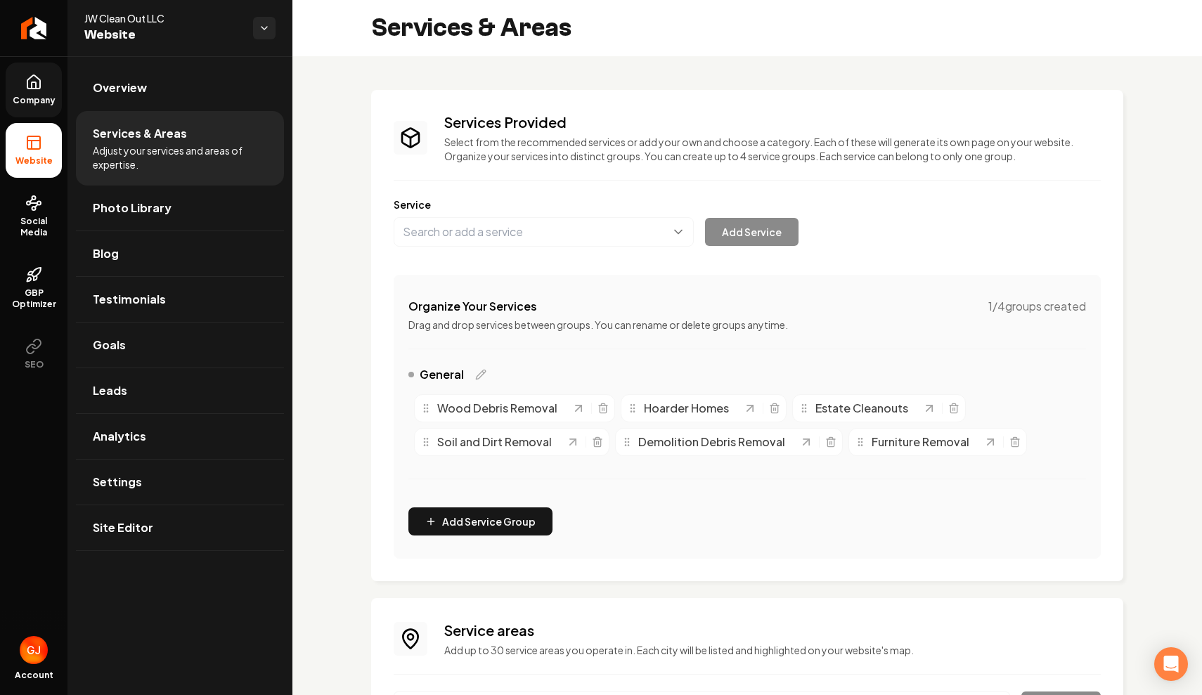
click at [43, 91] on link "Company" at bounding box center [34, 90] width 56 height 55
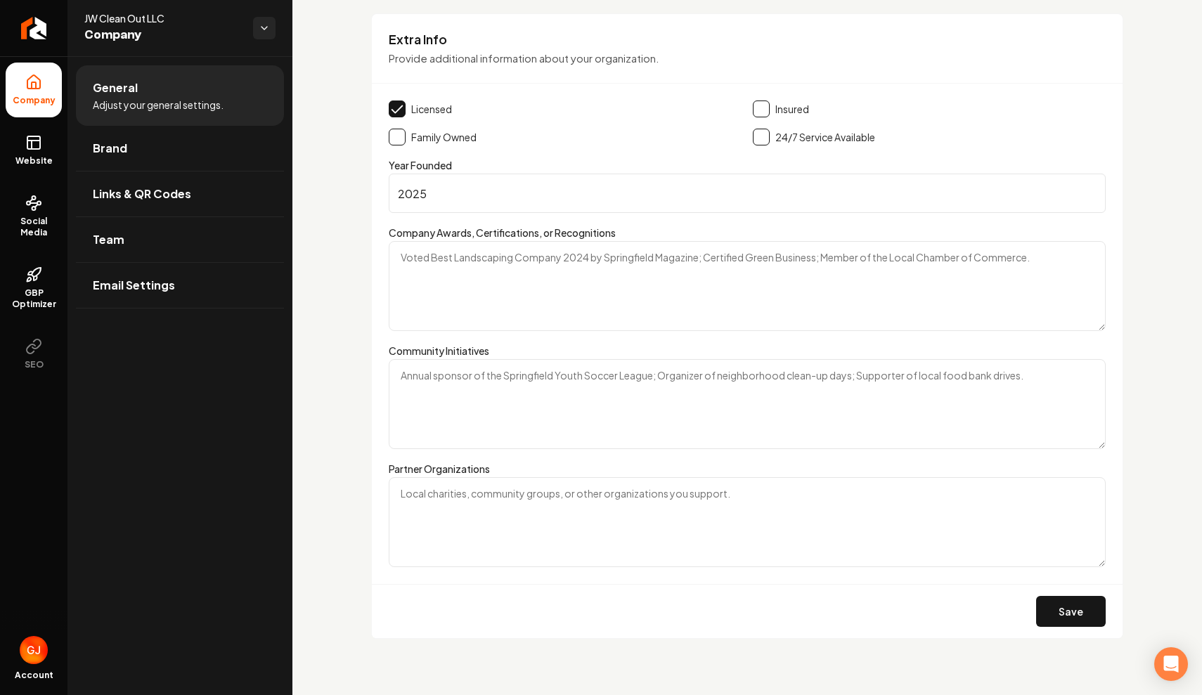
scroll to position [2139, 0]
click at [47, 160] on span "Website" at bounding box center [34, 160] width 49 height 11
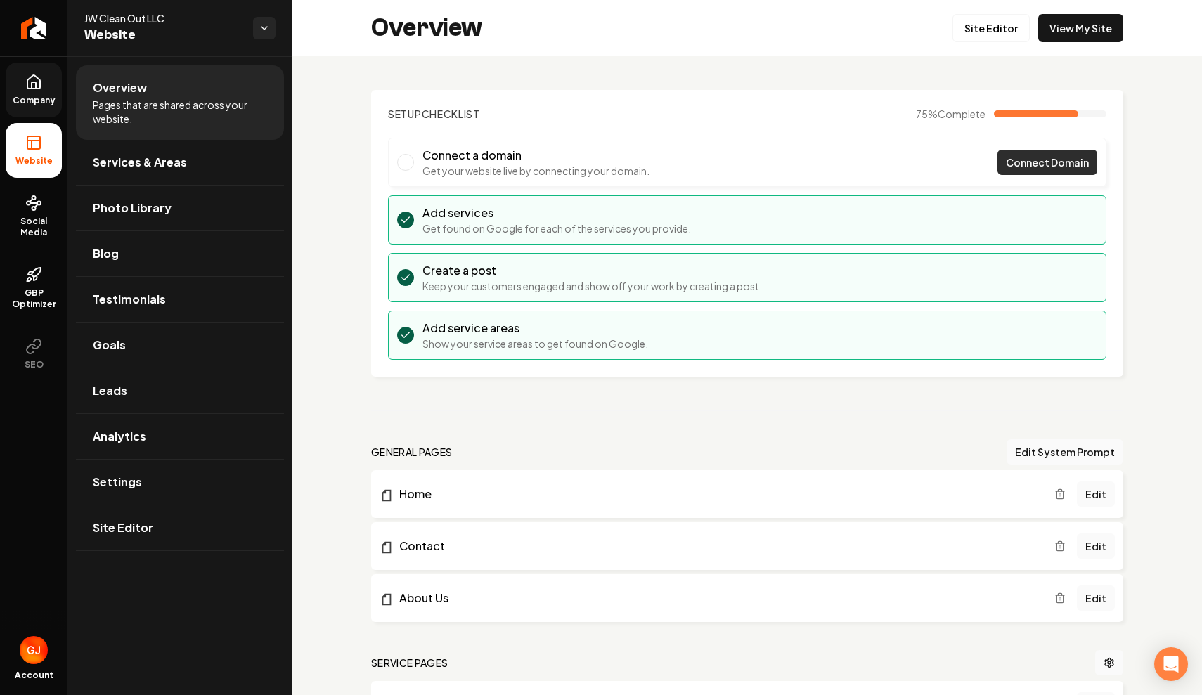
click at [1043, 161] on span "Connect Domain" at bounding box center [1047, 162] width 83 height 15
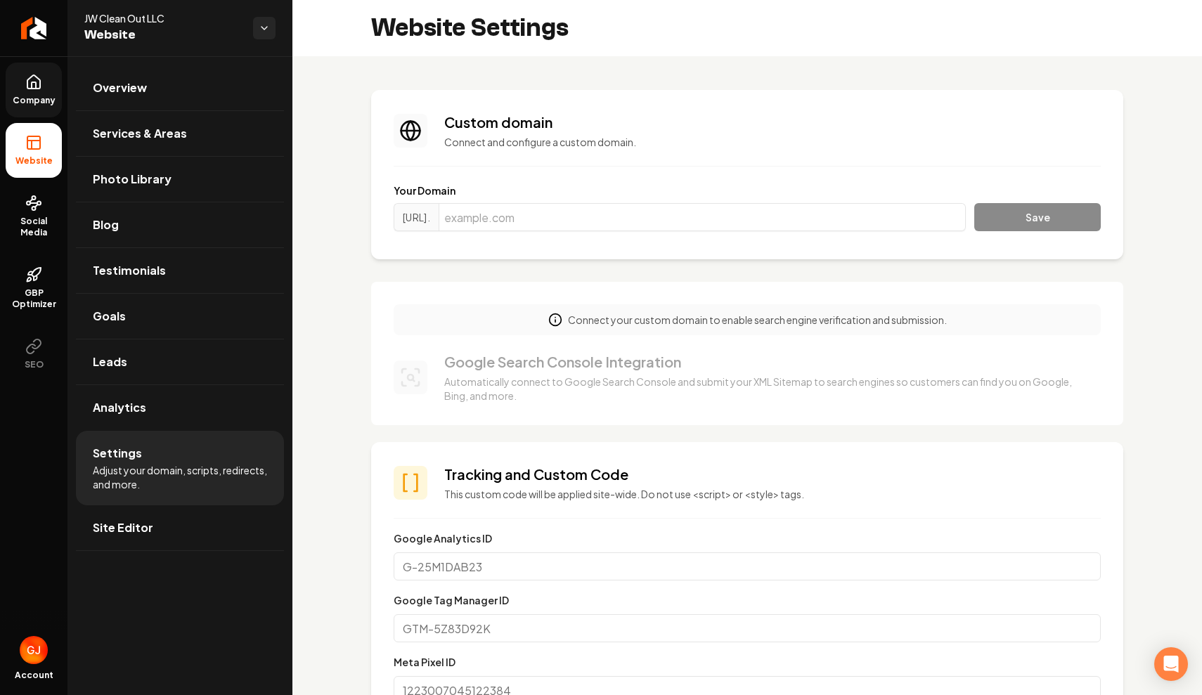
scroll to position [127, 0]
click at [585, 221] on input "Main content area" at bounding box center [702, 217] width 527 height 28
type input "[DOMAIN_NAME]"
click at [1033, 214] on button "Save" at bounding box center [1037, 217] width 127 height 28
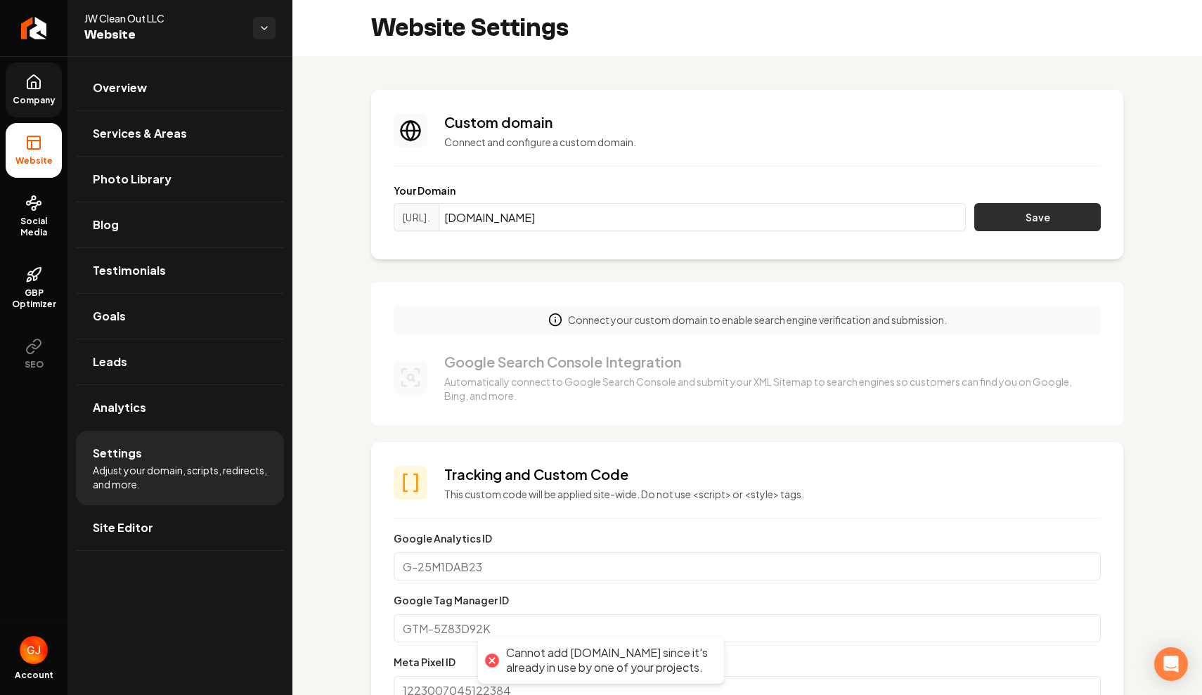
click at [1050, 220] on button "Save" at bounding box center [1037, 217] width 127 height 28
click at [991, 216] on button "Save" at bounding box center [1037, 217] width 127 height 28
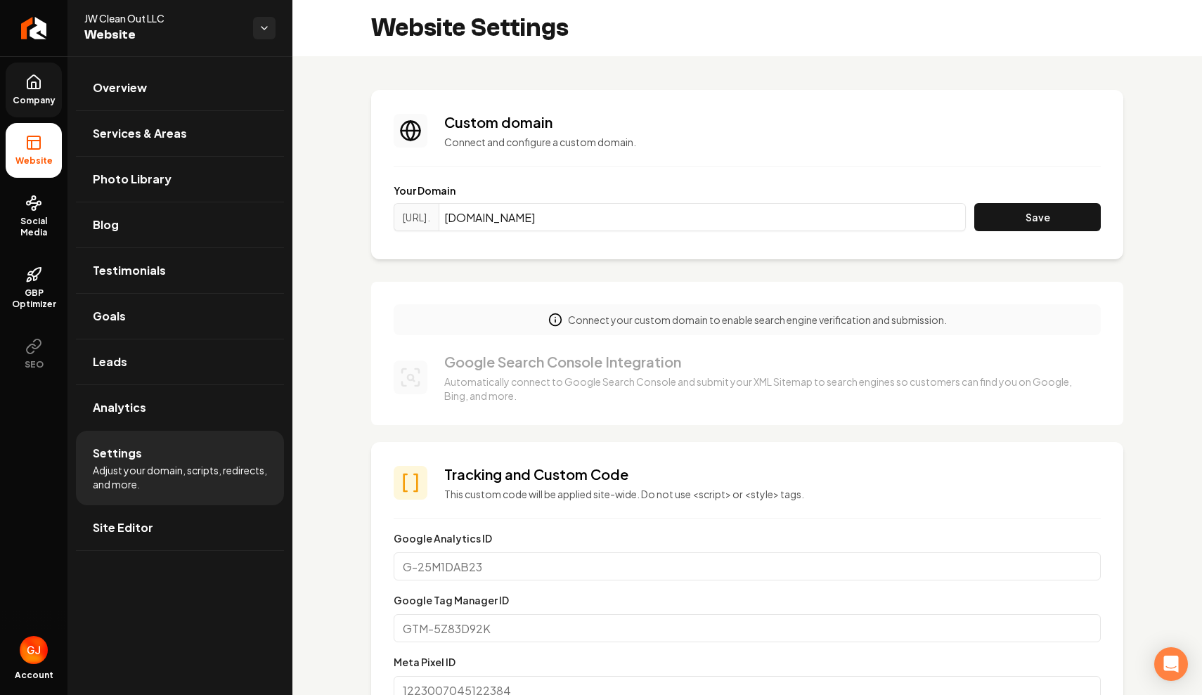
scroll to position [0, 0]
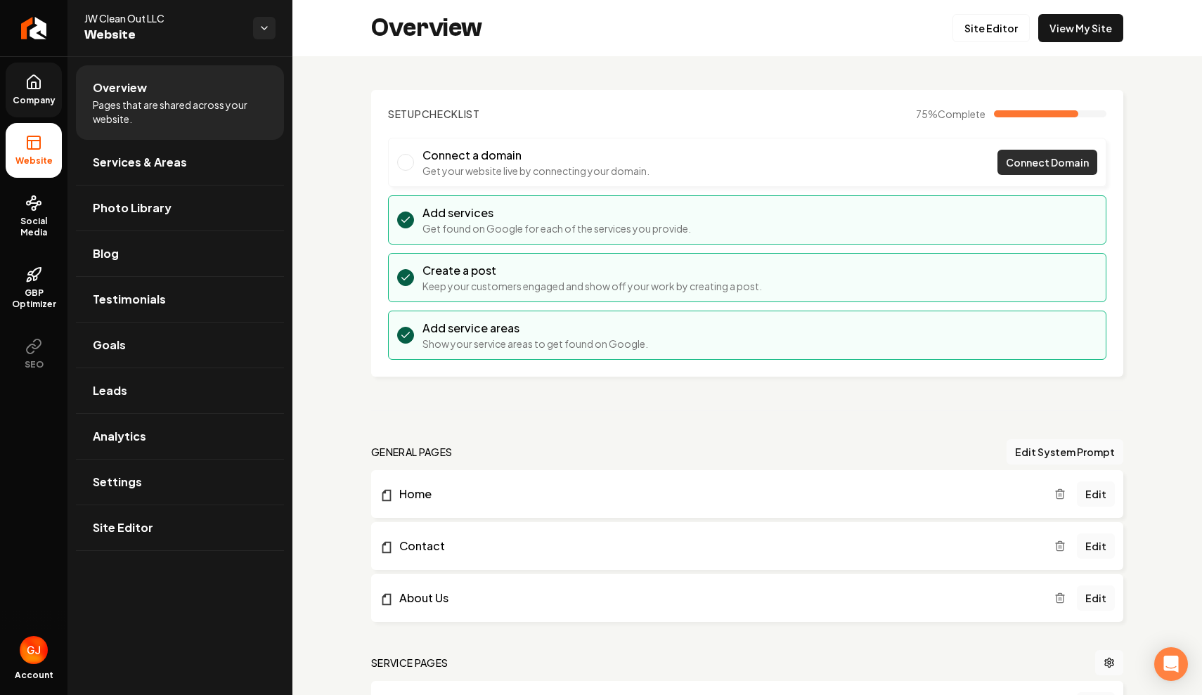
click at [1036, 160] on span "Connect Domain" at bounding box center [1047, 162] width 83 height 15
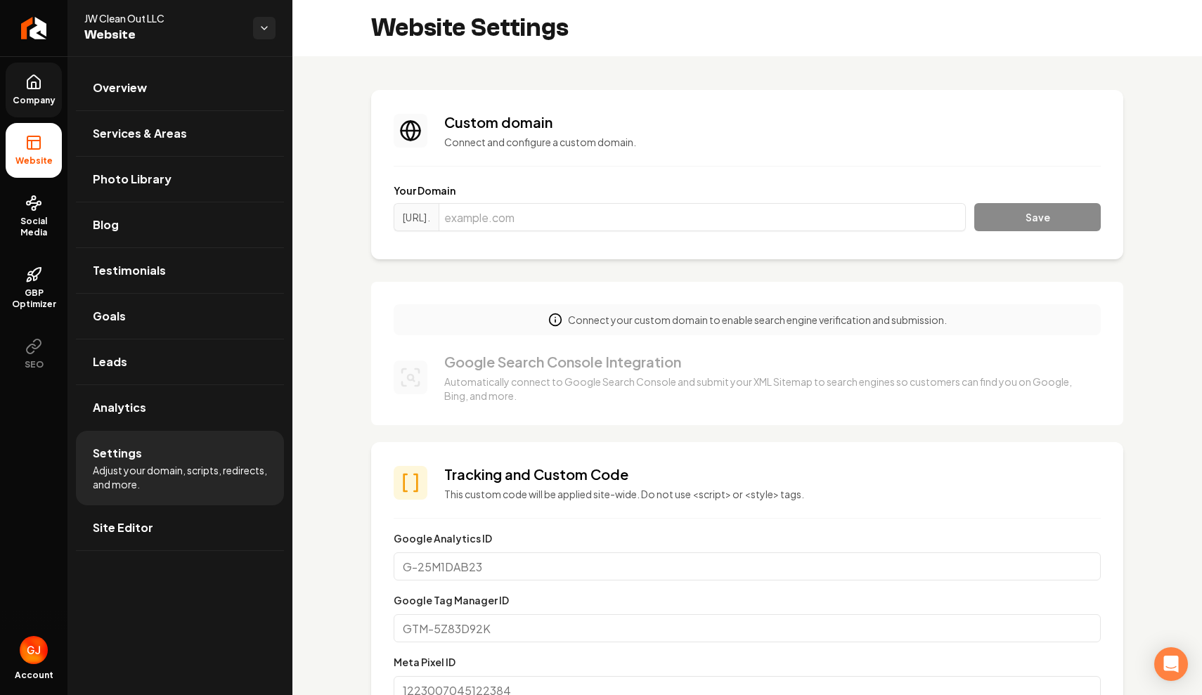
scroll to position [127, 0]
click at [811, 323] on p "Connect your custom domain to enable search engine verification and submission." at bounding box center [757, 320] width 379 height 14
click at [553, 321] on icon "Main content area" at bounding box center [555, 320] width 14 height 14
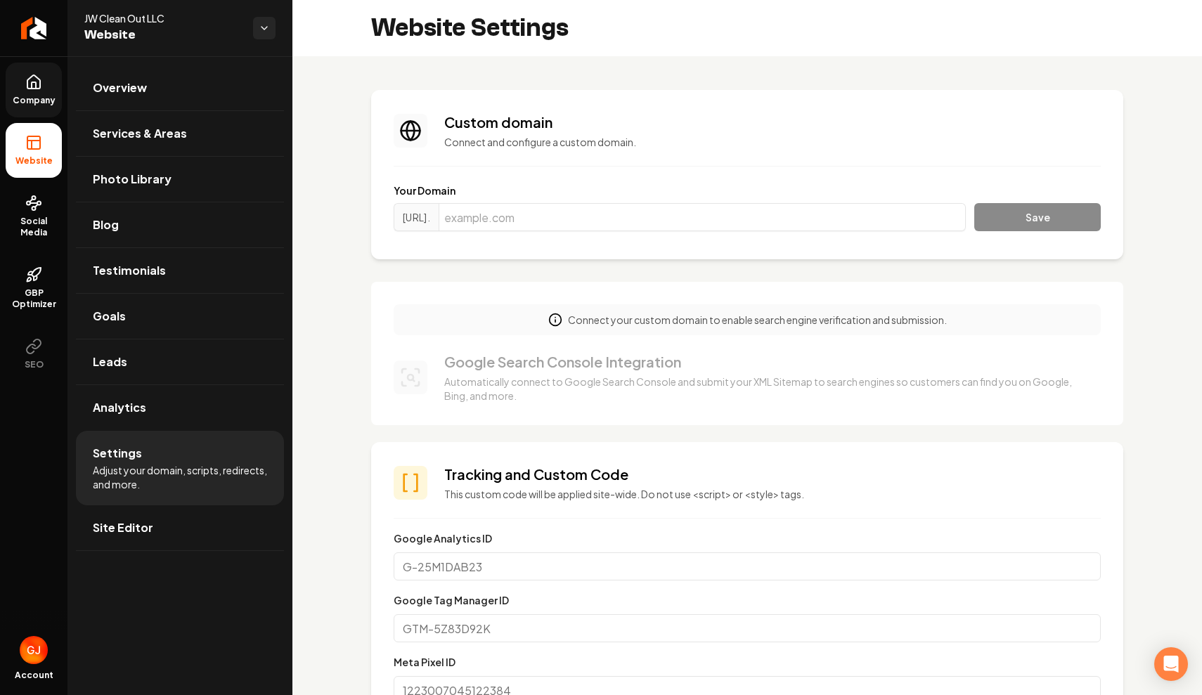
click at [553, 321] on icon "Main content area" at bounding box center [555, 320] width 14 height 14
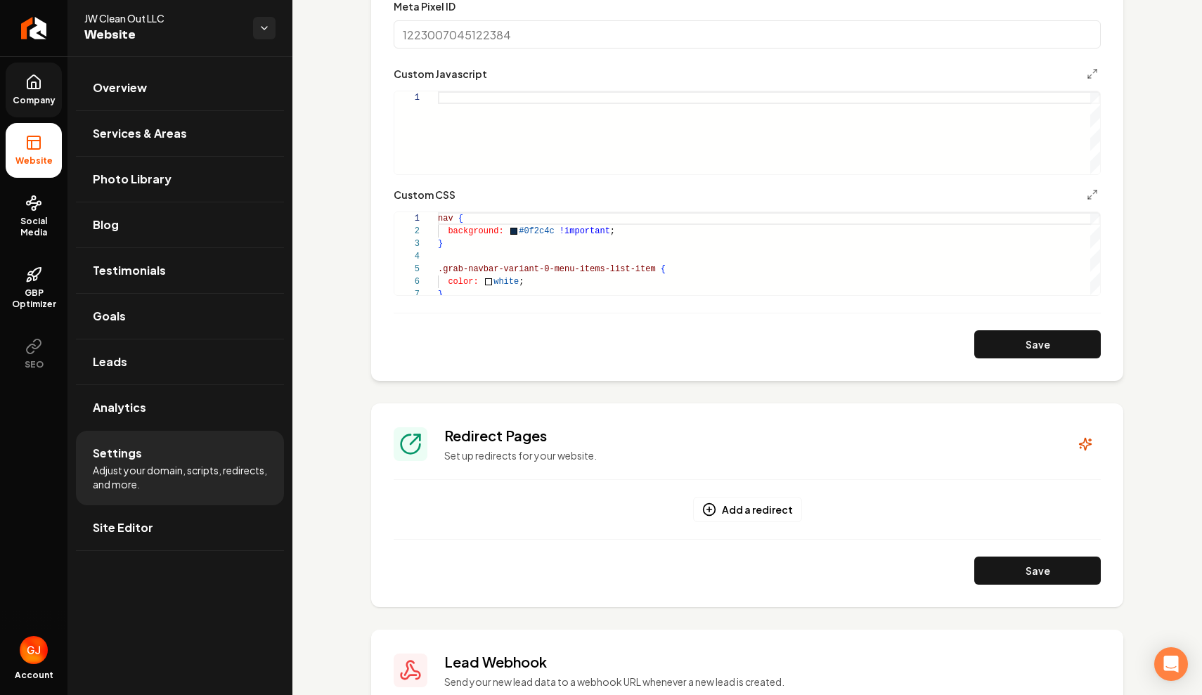
scroll to position [657, 0]
click at [37, 276] on icon at bounding box center [35, 278] width 3 height 5
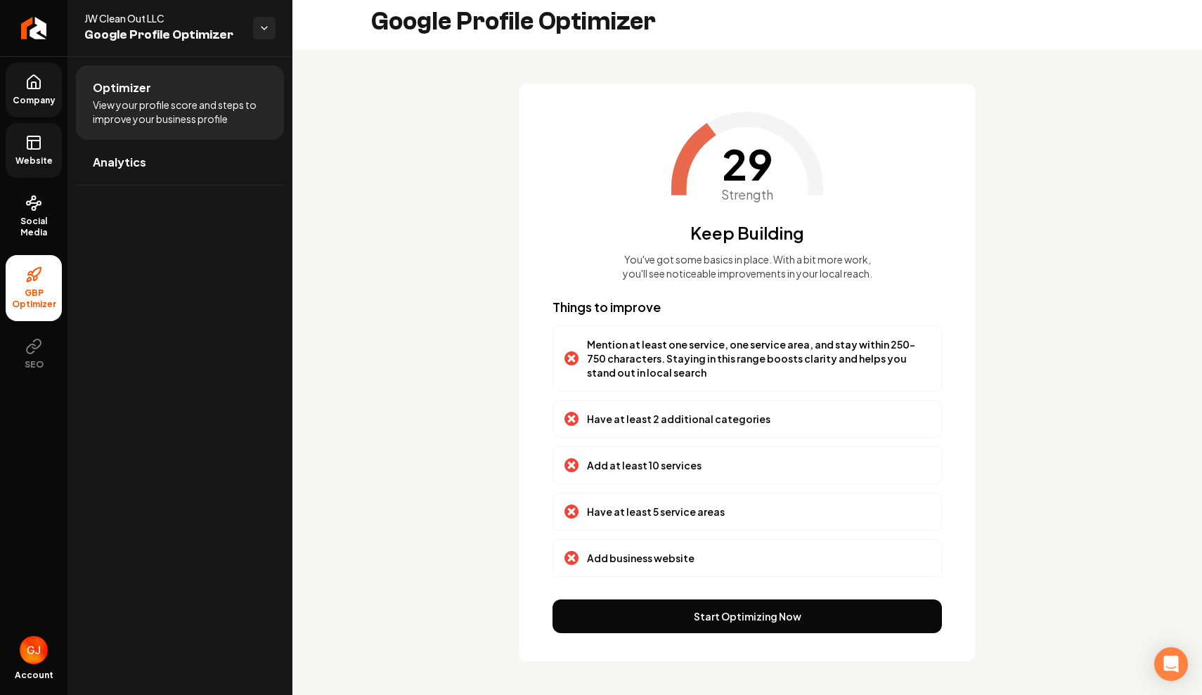
scroll to position [6, 0]
click at [39, 217] on span "Social Media" at bounding box center [34, 227] width 56 height 22
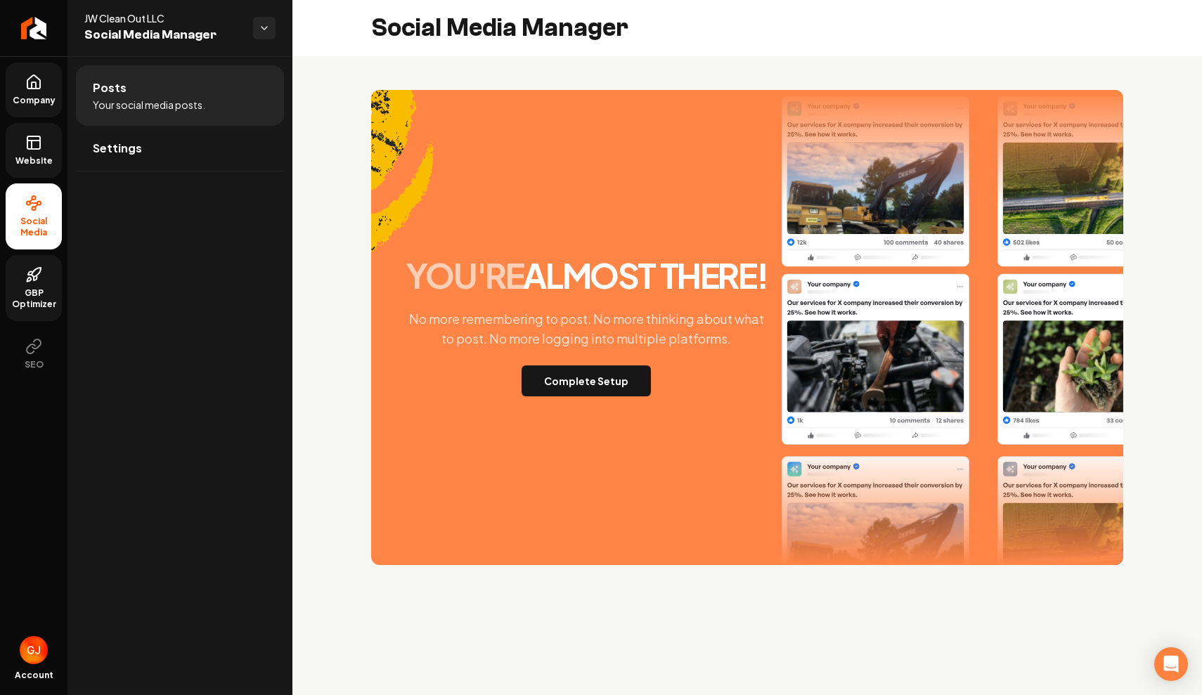
click at [27, 150] on icon at bounding box center [33, 142] width 17 height 17
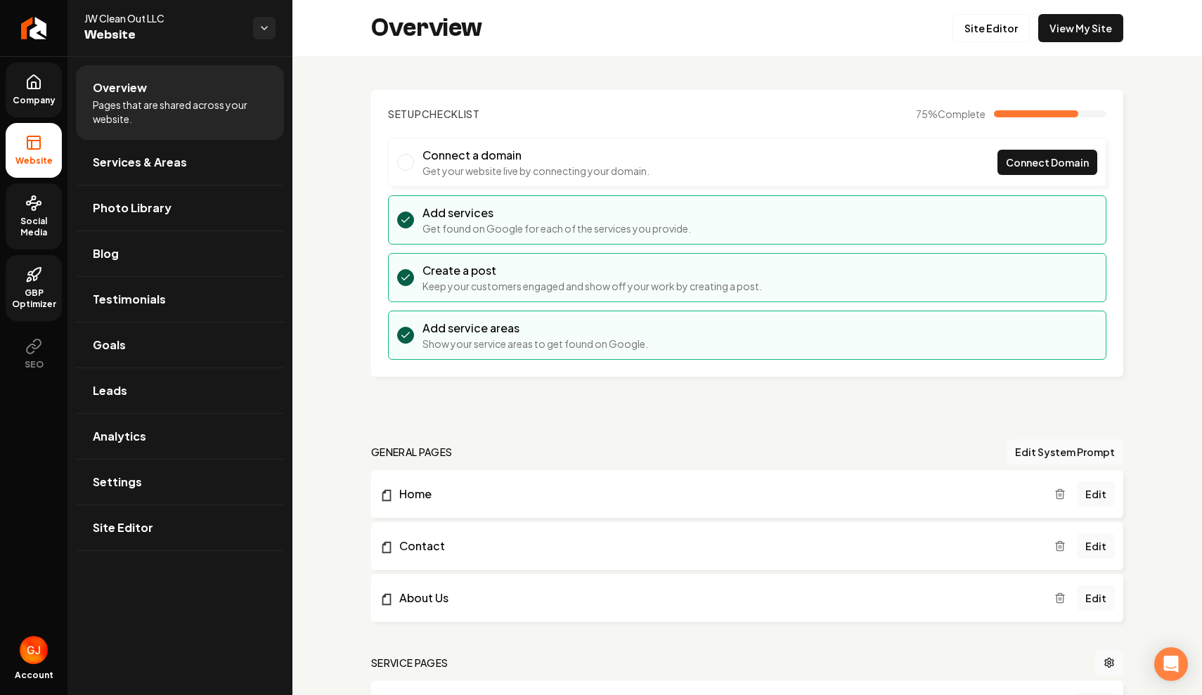
click at [406, 162] on span "Main content area" at bounding box center [405, 162] width 17 height 17
click at [1028, 162] on span "Connect Domain" at bounding box center [1047, 162] width 83 height 15
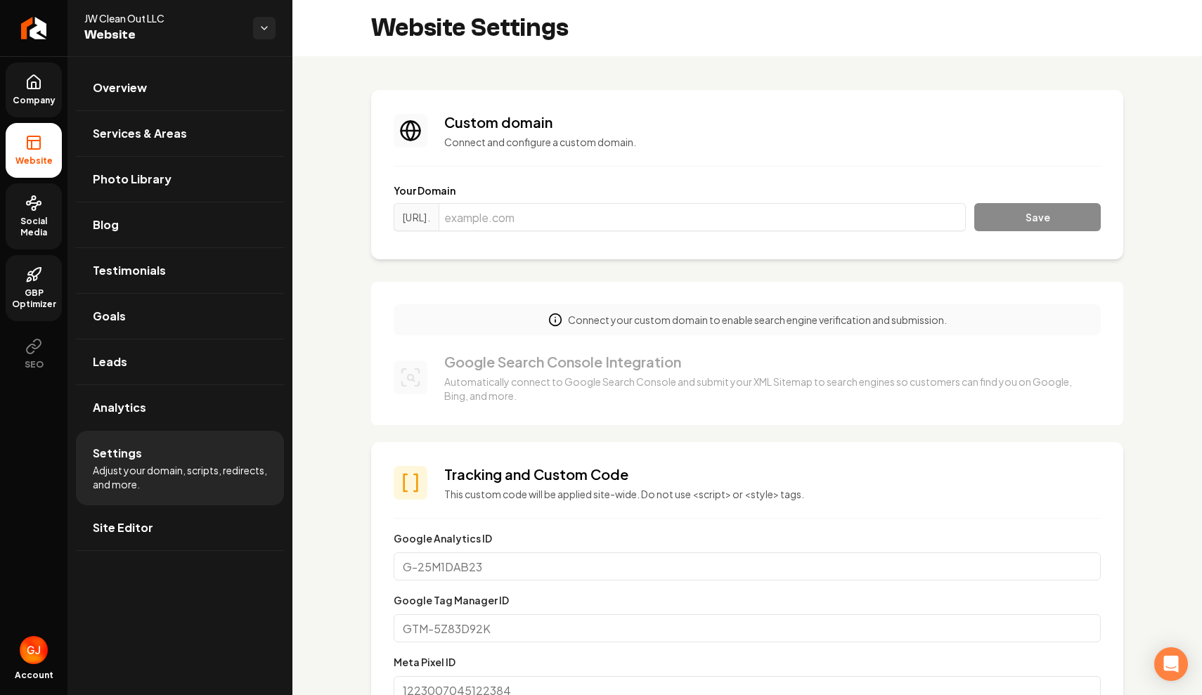
scroll to position [127, 0]
click at [602, 218] on input "Main content area" at bounding box center [702, 217] width 527 height 28
click at [548, 209] on input "Main content area" at bounding box center [702, 217] width 527 height 28
click at [489, 221] on input "Main content area" at bounding box center [702, 217] width 527 height 28
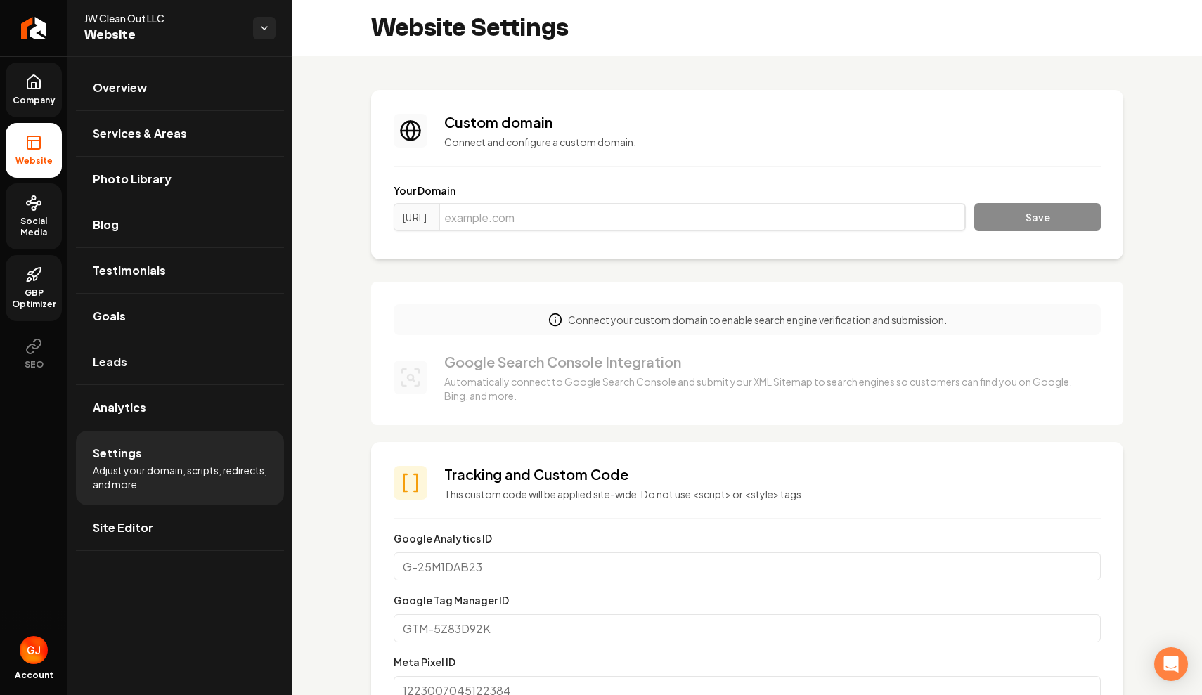
click at [489, 221] on input "Main content area" at bounding box center [702, 217] width 527 height 28
paste input "[DOMAIN_NAME]"
type input "[DOMAIN_NAME]"
click at [1074, 215] on button "Save" at bounding box center [1037, 217] width 127 height 28
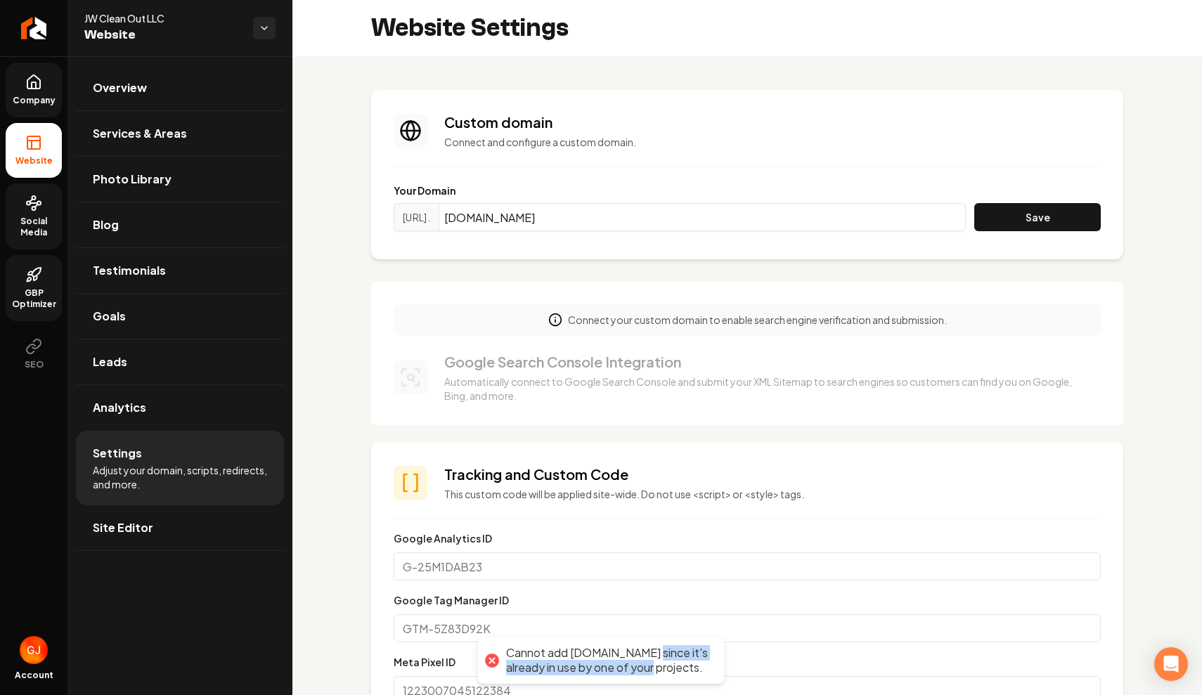
drag, startPoint x: 652, startPoint y: 661, endPoint x: 655, endPoint y: 651, distance: 10.2
click at [655, 651] on div "Cannot add [DOMAIN_NAME] since it's already in use by one of your projects." at bounding box center [608, 661] width 204 height 30
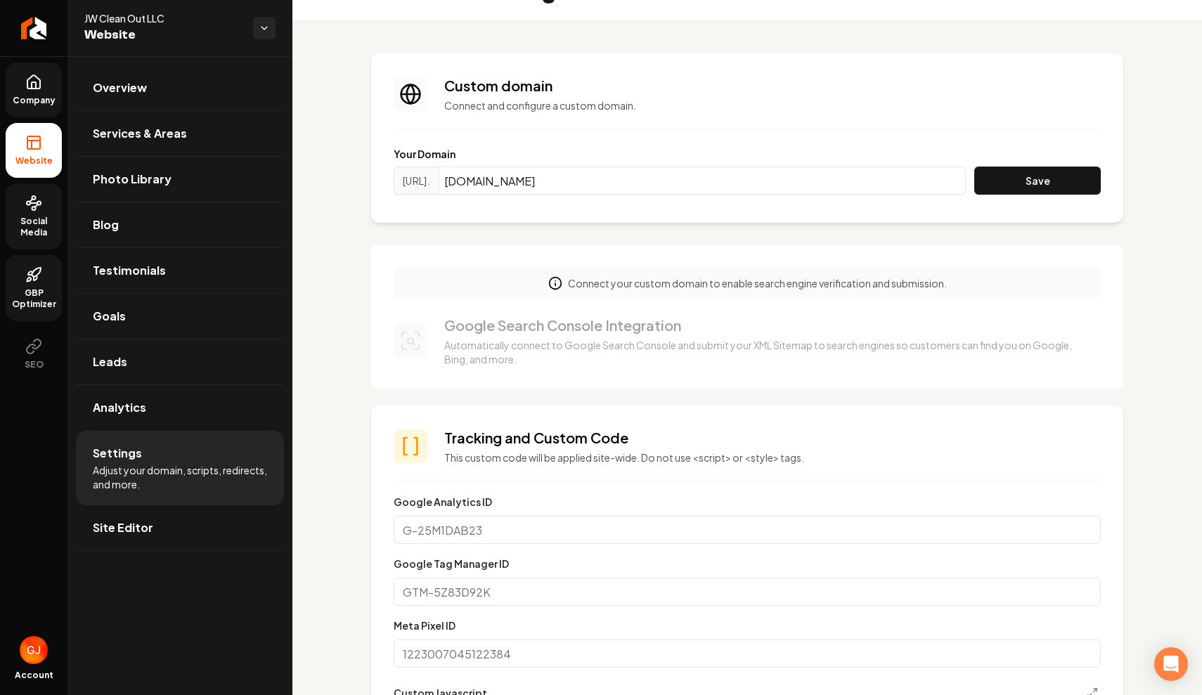
scroll to position [22, 0]
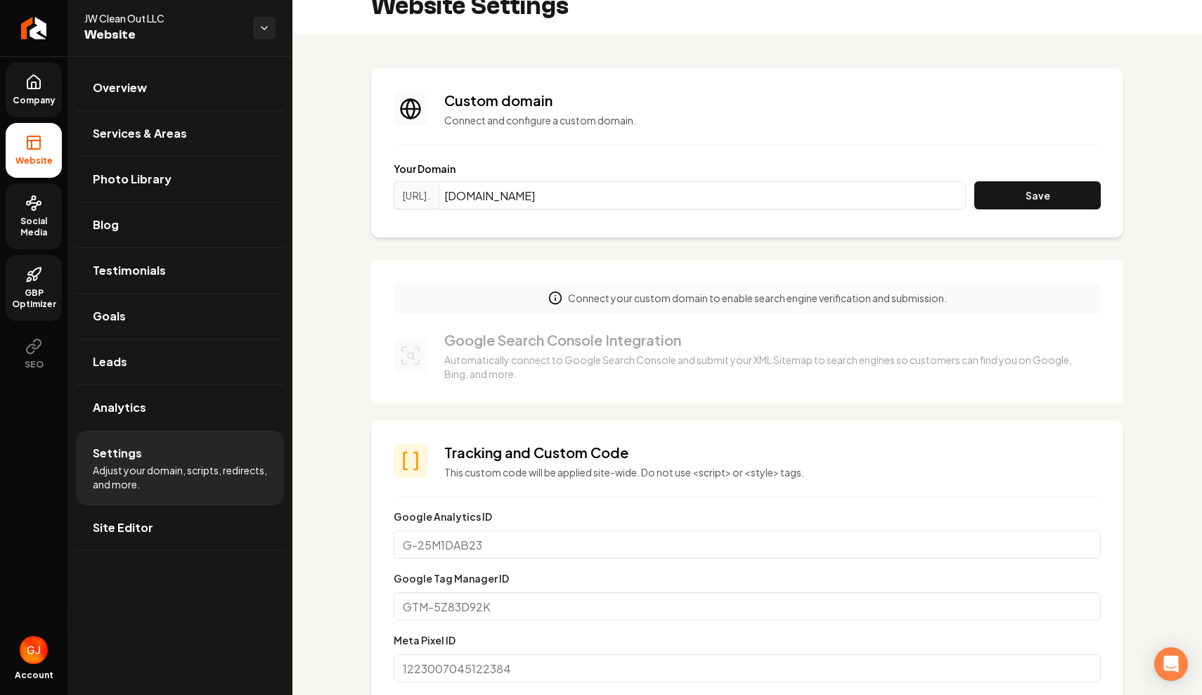
click at [38, 98] on span "Company" at bounding box center [34, 100] width 54 height 11
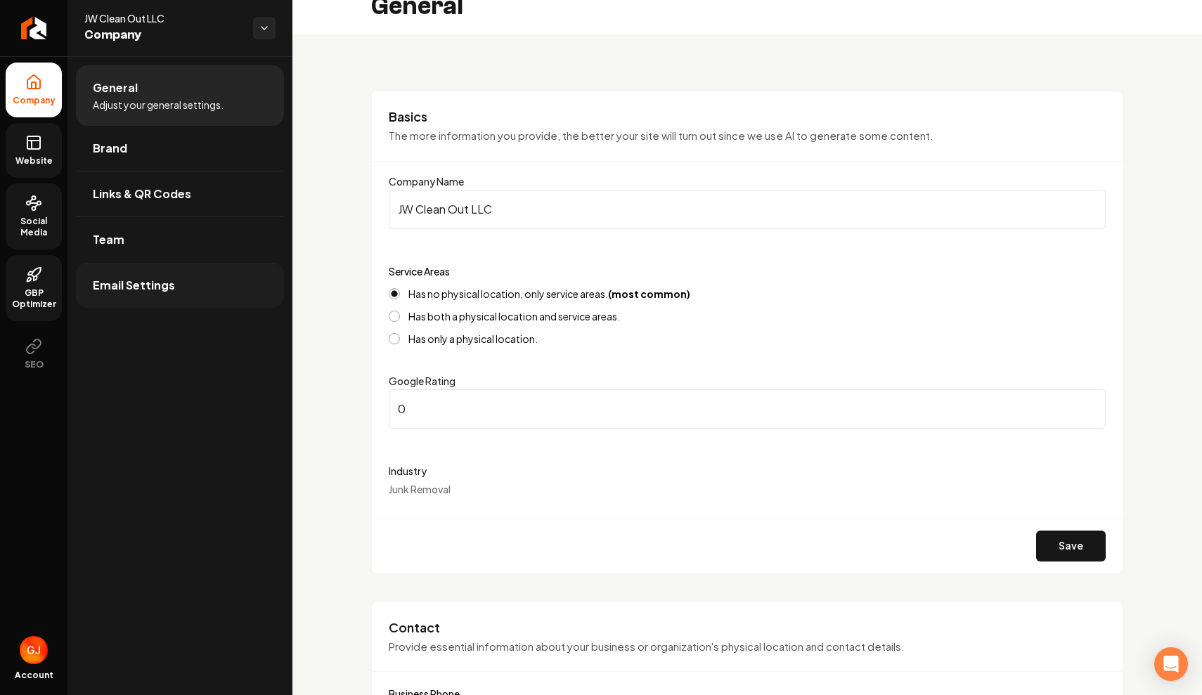
click at [137, 286] on span "Email Settings" at bounding box center [134, 285] width 82 height 17
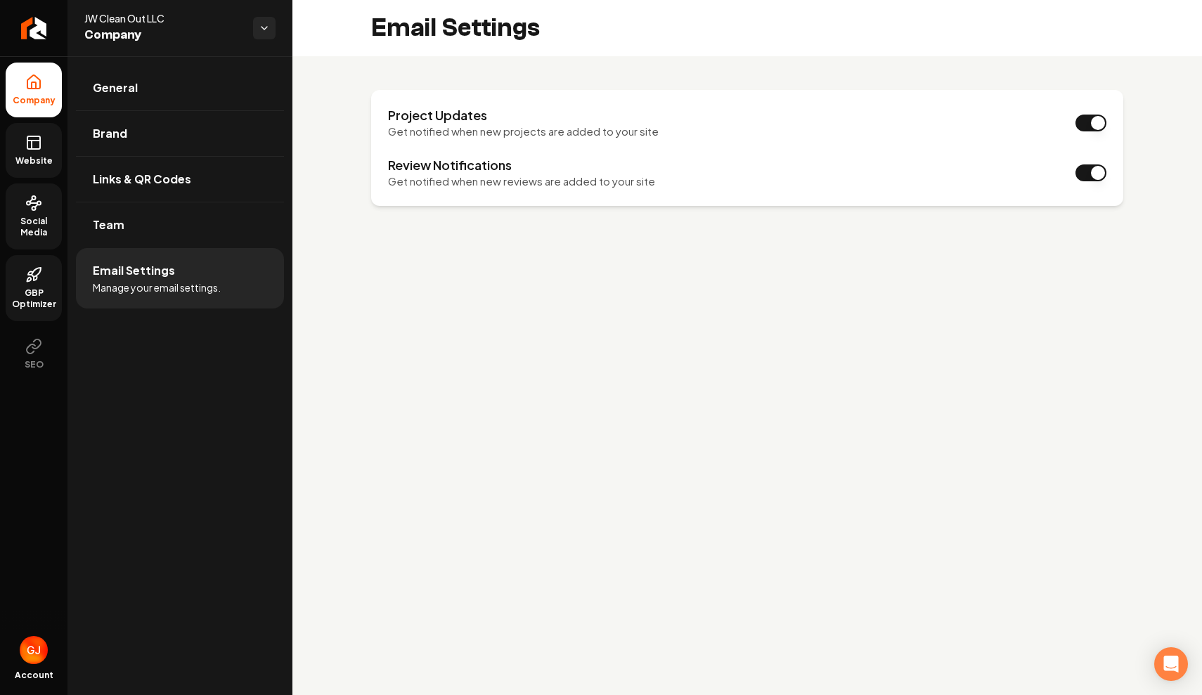
click at [261, 15] on div "JW Clean Out LLC Company" at bounding box center [179, 28] width 225 height 56
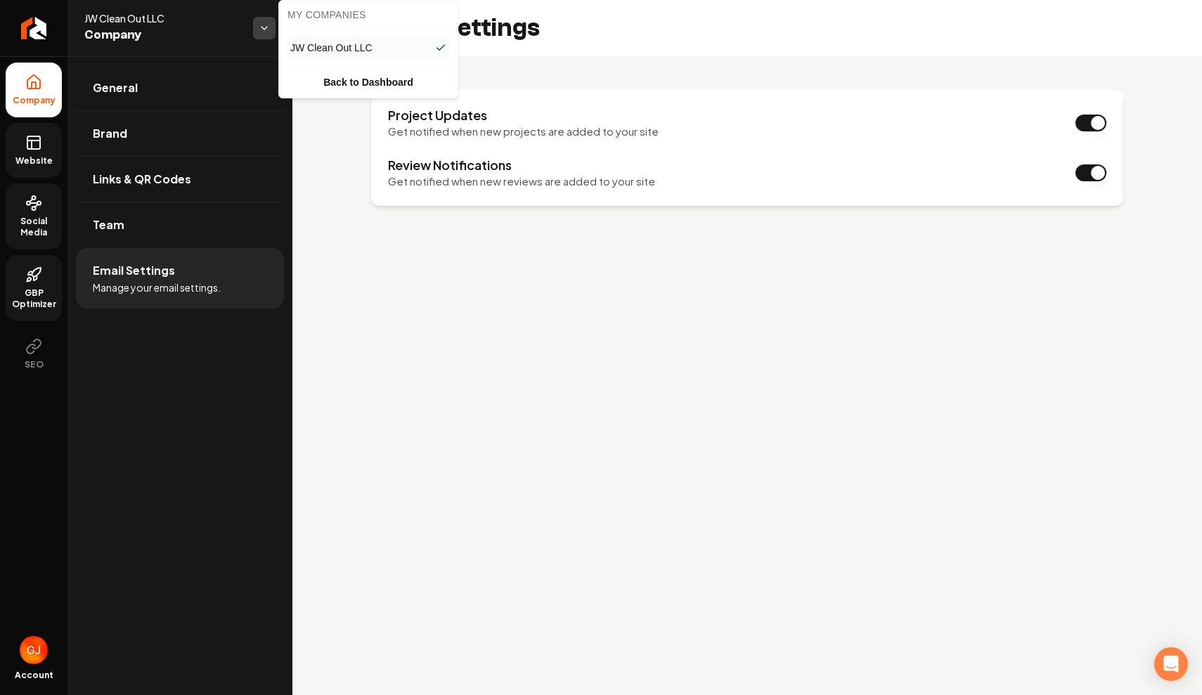
click at [262, 19] on html "Company Website Social Media GBP Optimizer SEO Account JW Clean Out LLC Company…" at bounding box center [601, 347] width 1202 height 695
click at [354, 77] on link "Back to Dashboard" at bounding box center [368, 82] width 173 height 25
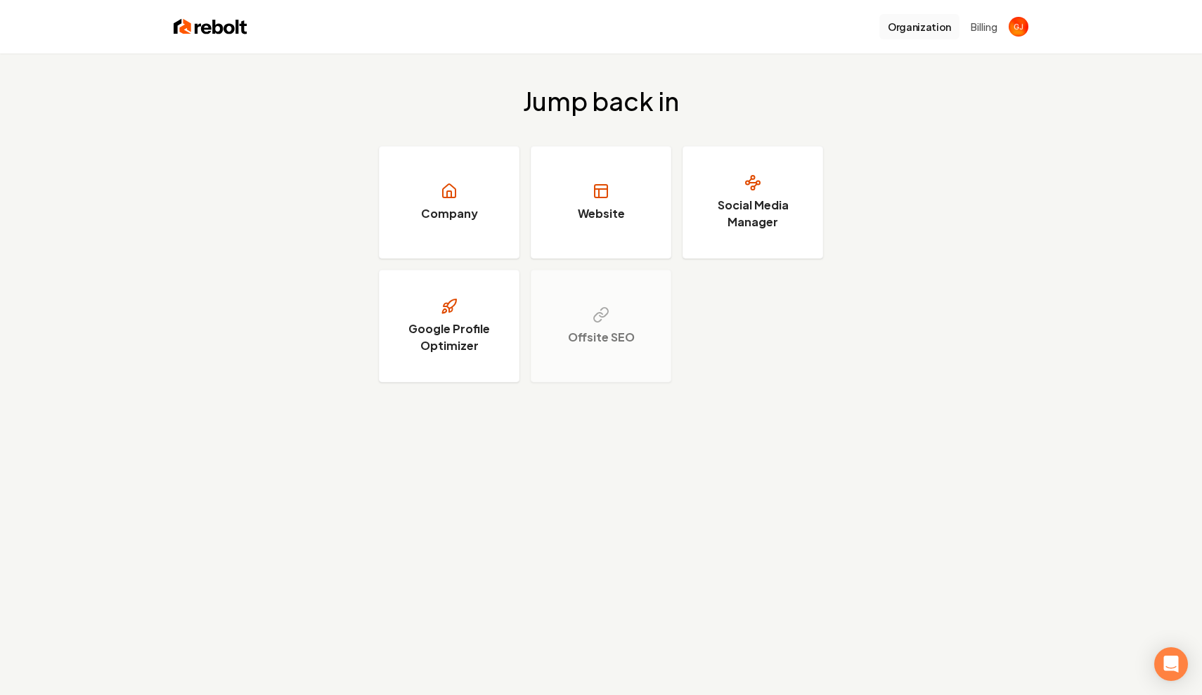
click at [934, 25] on button "Organization" at bounding box center [919, 26] width 80 height 25
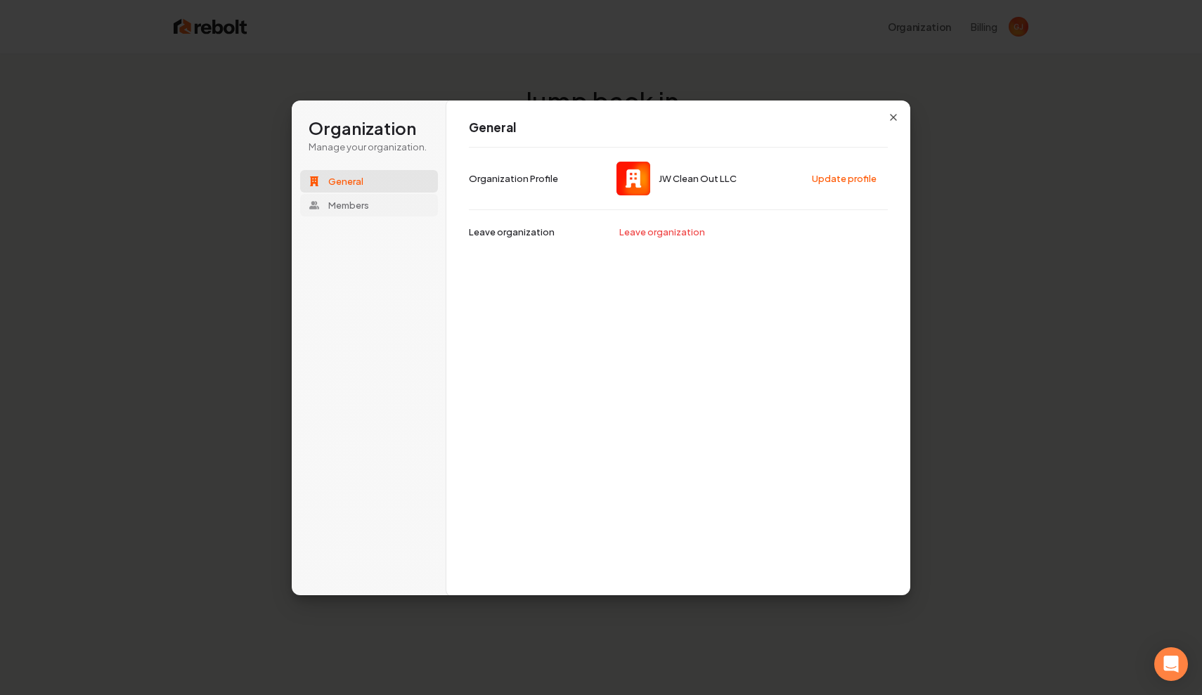
click at [370, 202] on button "Members" at bounding box center [369, 205] width 138 height 22
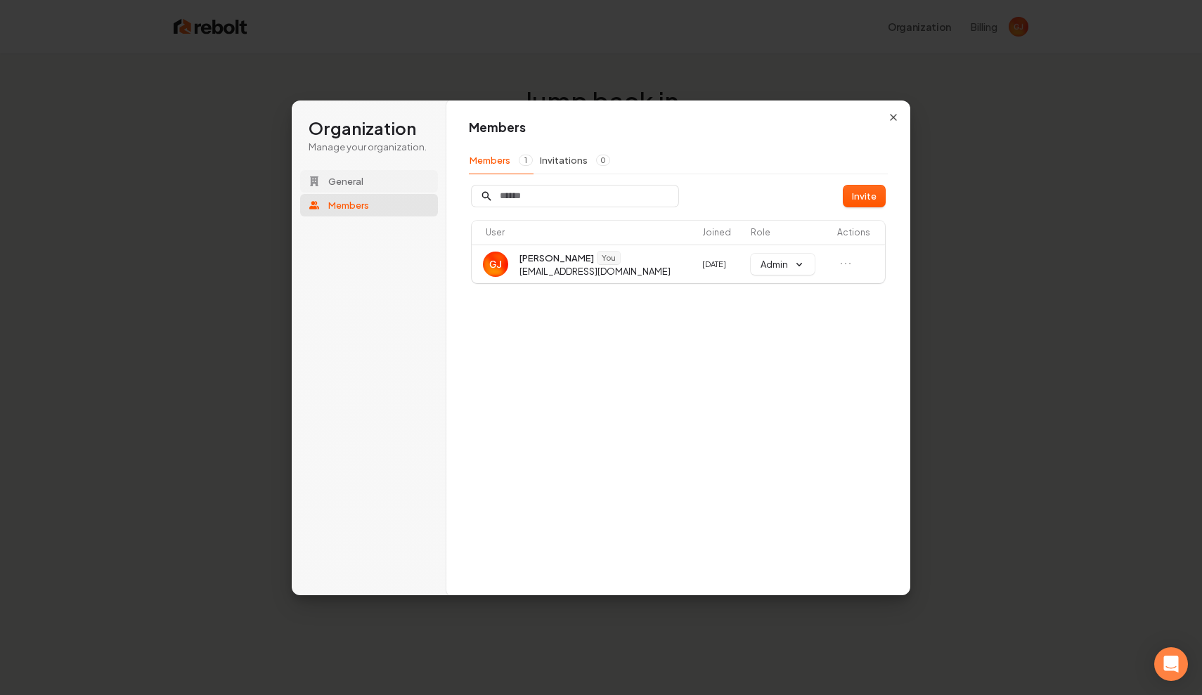
click at [394, 177] on button "General" at bounding box center [369, 181] width 138 height 22
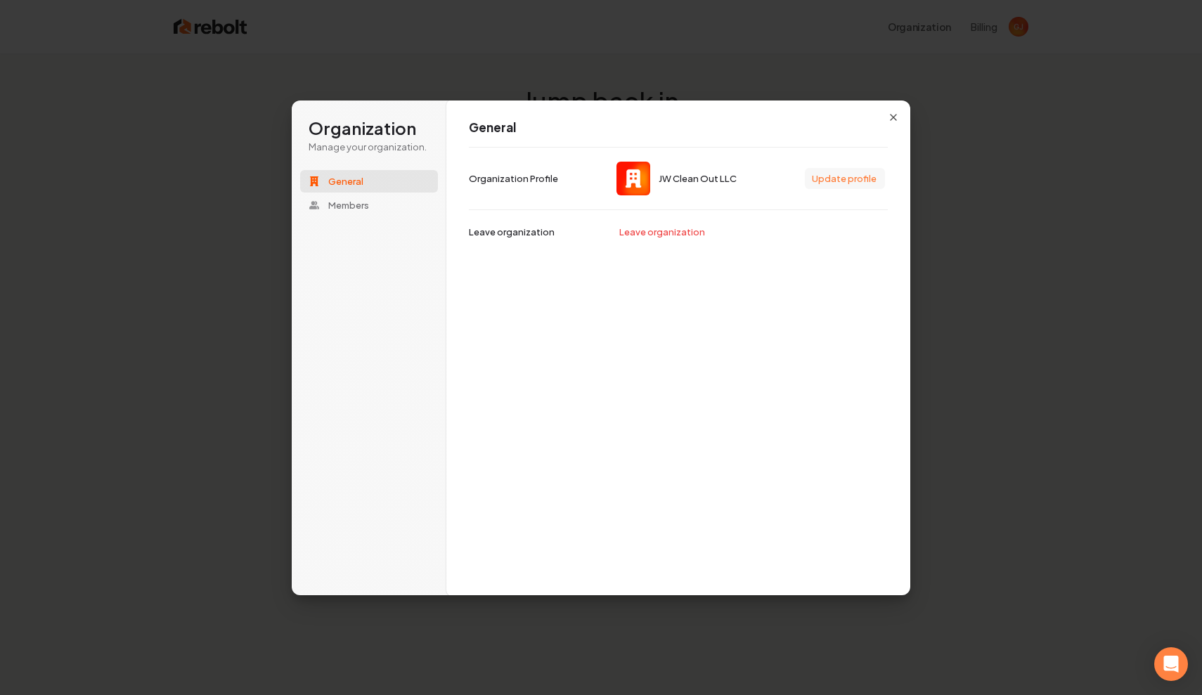
click at [847, 177] on button "Update profile" at bounding box center [845, 178] width 80 height 21
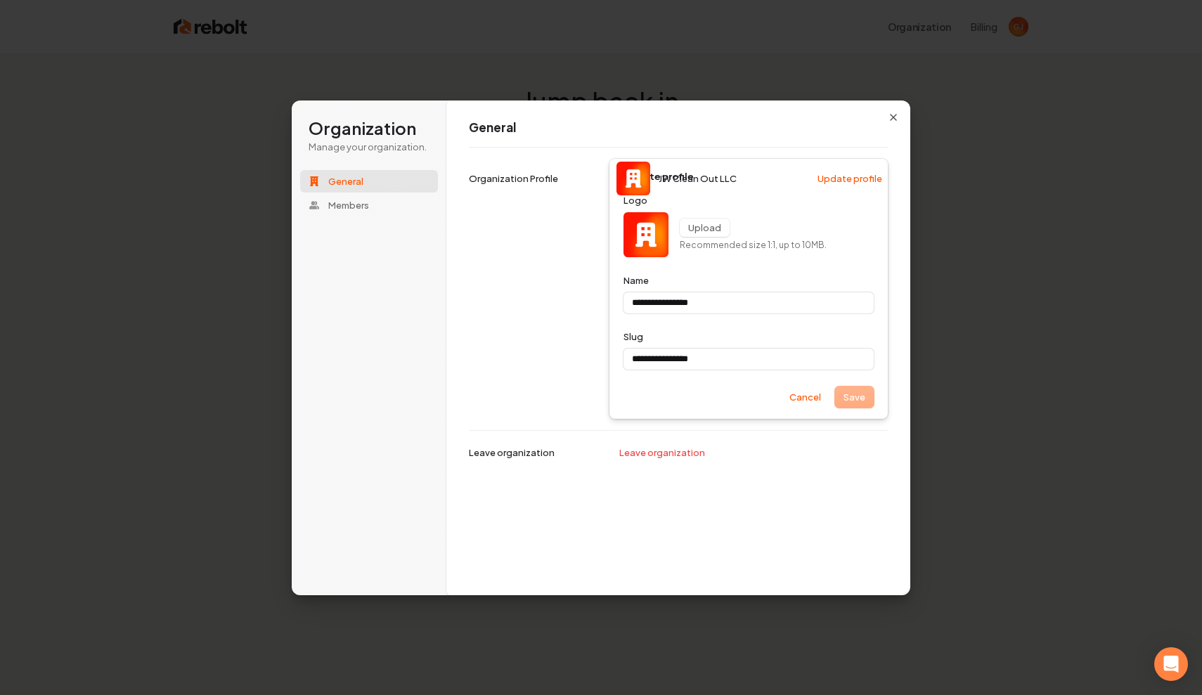
type input "**********"
click at [891, 115] on icon "button" at bounding box center [894, 118] width 6 height 6
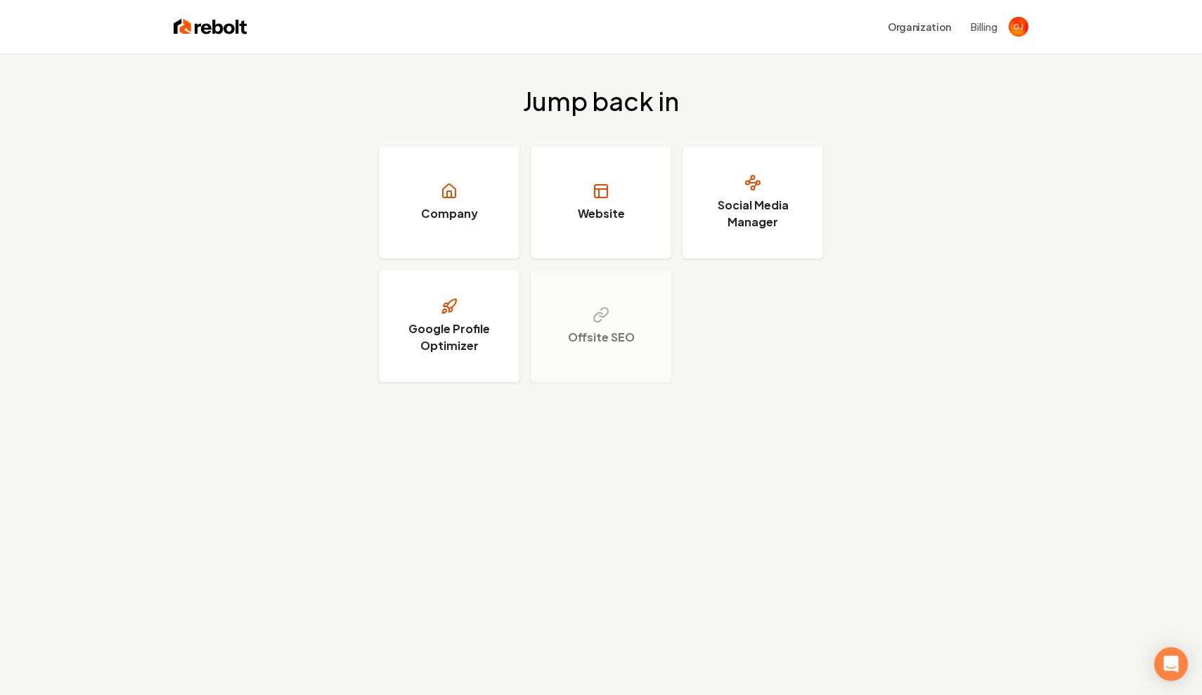
click at [1019, 34] on img "Open user button" at bounding box center [1019, 27] width 20 height 20
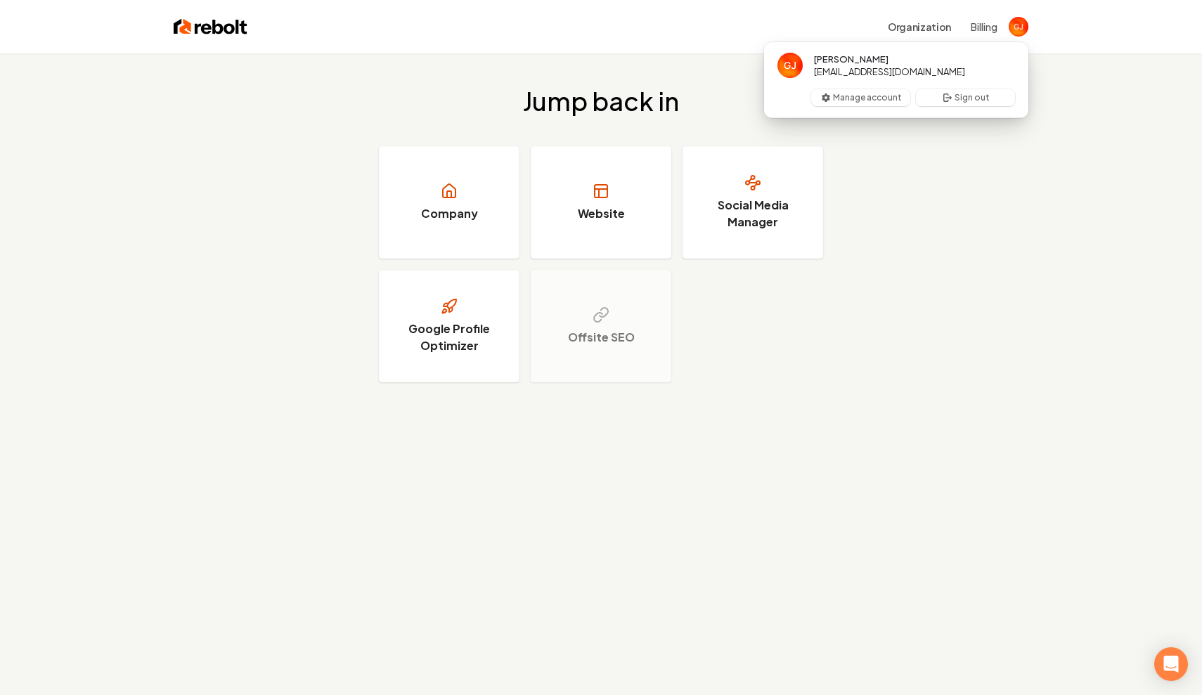
click at [905, 163] on div "Jump back in Company Website Social Media Manager Google Profile Optimizer Offs…" at bounding box center [601, 234] width 1202 height 363
